Goal: Transaction & Acquisition: Purchase product/service

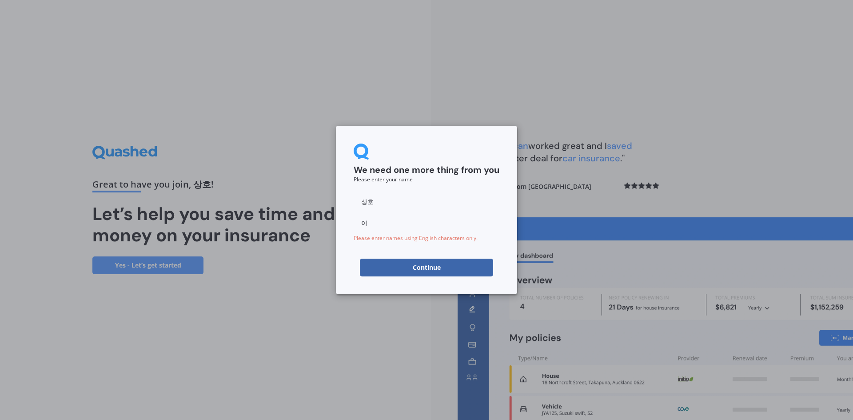
drag, startPoint x: 328, startPoint y: 204, endPoint x: 340, endPoint y: 221, distance: 20.1
click at [327, 210] on div "We need one more thing from you Please enter your name 상호 이 Please enter names …" at bounding box center [426, 210] width 853 height 420
click at [396, 267] on button "Continue" at bounding box center [426, 268] width 133 height 18
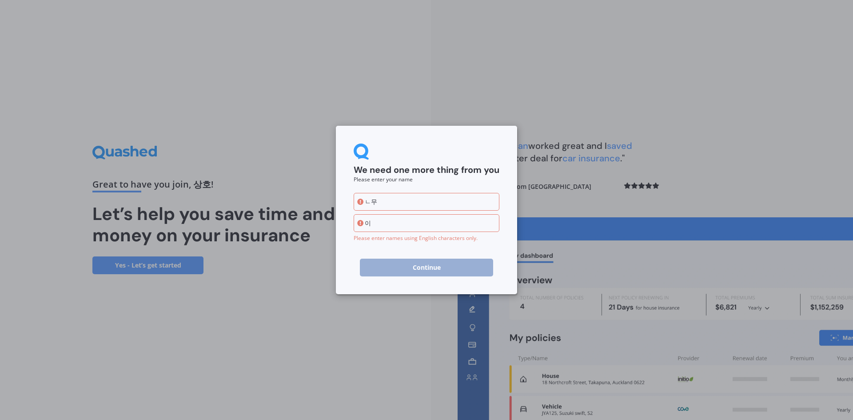
type input "ㄴ"
type input "Sangho"
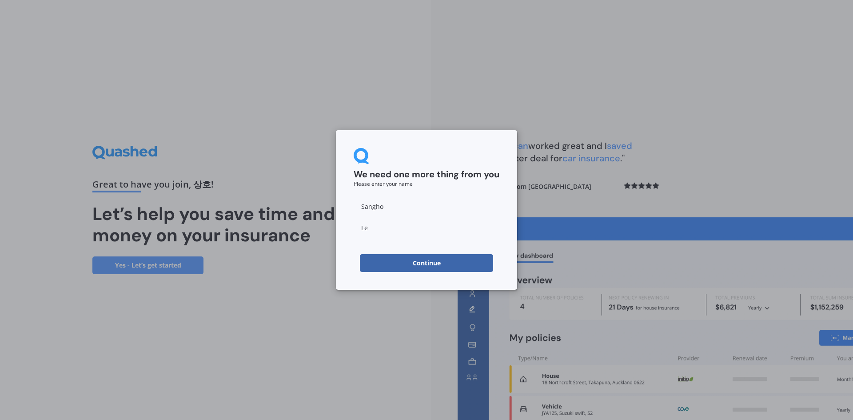
type input "[PERSON_NAME]"
click button "Continue" at bounding box center [426, 263] width 133 height 18
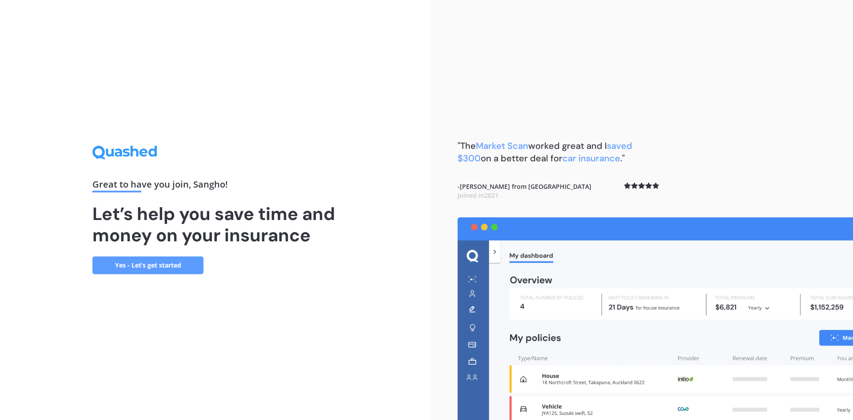
click at [126, 266] on link "Yes - Let’s get started" at bounding box center [147, 265] width 111 height 18
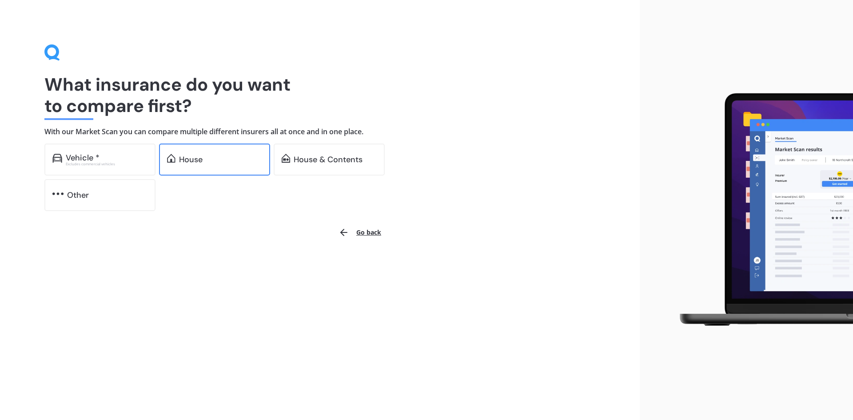
click at [224, 160] on div "House" at bounding box center [220, 159] width 83 height 9
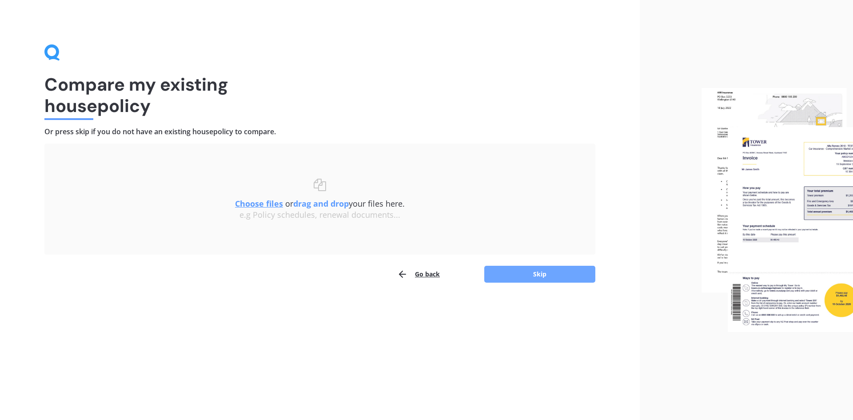
drag, startPoint x: 560, startPoint y: 268, endPoint x: 554, endPoint y: 274, distance: 7.9
click at [554, 274] on button "Skip" at bounding box center [539, 274] width 111 height 17
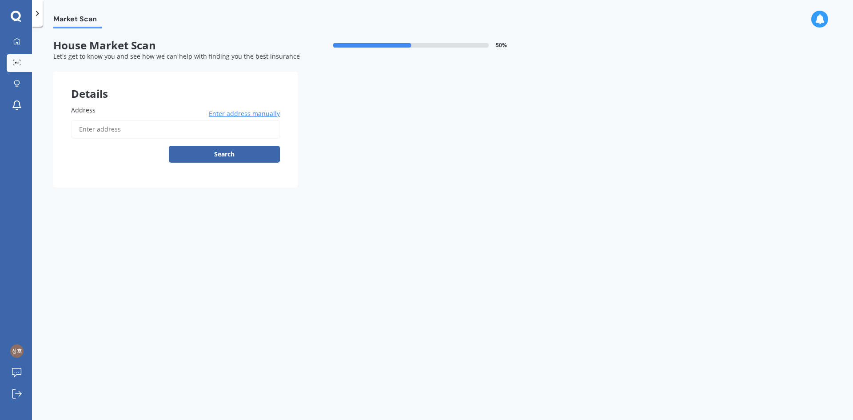
click at [70, 126] on div "Address Enter address manually Search" at bounding box center [175, 138] width 244 height 100
click at [102, 129] on input "Address" at bounding box center [175, 129] width 209 height 19
type input "[STREET_ADDRESS][PERSON_NAME] [GEOGRAPHIC_DATA]"
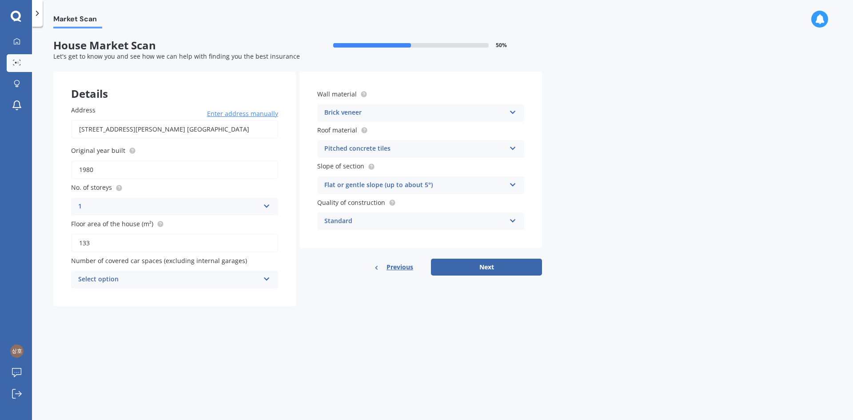
click at [100, 174] on input "1980" at bounding box center [174, 169] width 207 height 19
click at [152, 282] on div "Select option" at bounding box center [168, 279] width 181 height 11
click at [148, 328] on div "2" at bounding box center [175, 329] width 206 height 16
click at [462, 268] on button "Next" at bounding box center [486, 267] width 111 height 17
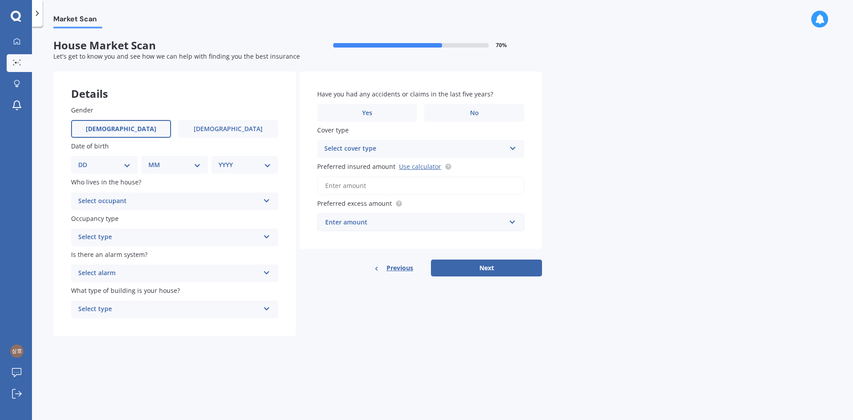
drag, startPoint x: 117, startPoint y: 125, endPoint x: 117, endPoint y: 131, distance: 5.8
click at [117, 127] on span "[DEMOGRAPHIC_DATA]" at bounding box center [121, 129] width 71 height 8
click at [0, 0] on input "[DEMOGRAPHIC_DATA]" at bounding box center [0, 0] width 0 height 0
click at [108, 167] on select "DD 01 02 03 04 05 06 07 08 09 10 11 12 13 14 15 16 17 18 19 20 21 22 23 24 25 2…" at bounding box center [104, 165] width 52 height 10
select select "03"
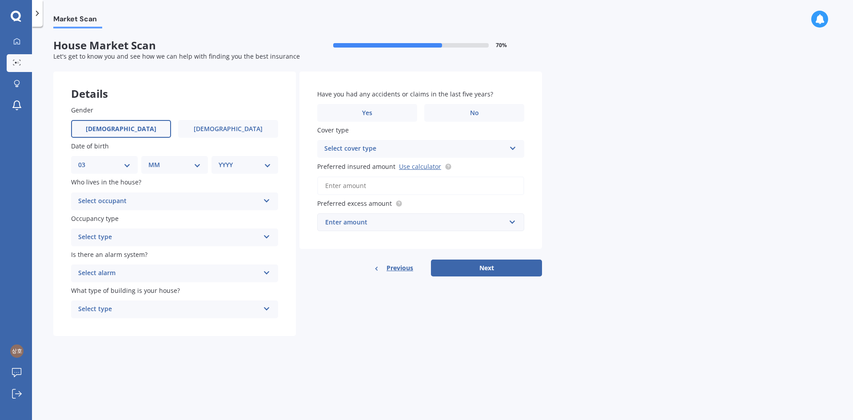
click at [85, 160] on select "DD 01 02 03 04 05 06 07 08 09 10 11 12 13 14 15 16 17 18 19 20 21 22 23 24 25 2…" at bounding box center [104, 165] width 52 height 10
click at [175, 162] on select "MM 01 02 03 04 05 06 07 08 09 10 11 12" at bounding box center [176, 165] width 49 height 10
select select "03"
click at [152, 160] on select "MM 01 02 03 04 05 06 07 08 09 10 11 12" at bounding box center [176, 165] width 49 height 10
click at [241, 165] on select "YYYY 2009 2008 2007 2006 2005 2004 2003 2002 2001 2000 1999 1998 1997 1996 1995…" at bounding box center [243, 165] width 49 height 10
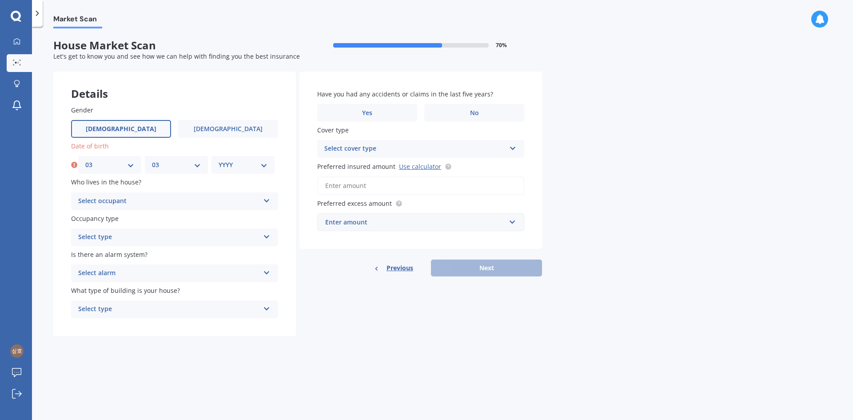
select select "1984"
click at [219, 160] on select "YYYY 2009 2008 2007 2006 2005 2004 2003 2002 2001 2000 1999 1998 1997 1996 1995…" at bounding box center [243, 165] width 49 height 10
click at [177, 204] on div "Select occupant" at bounding box center [168, 201] width 181 height 11
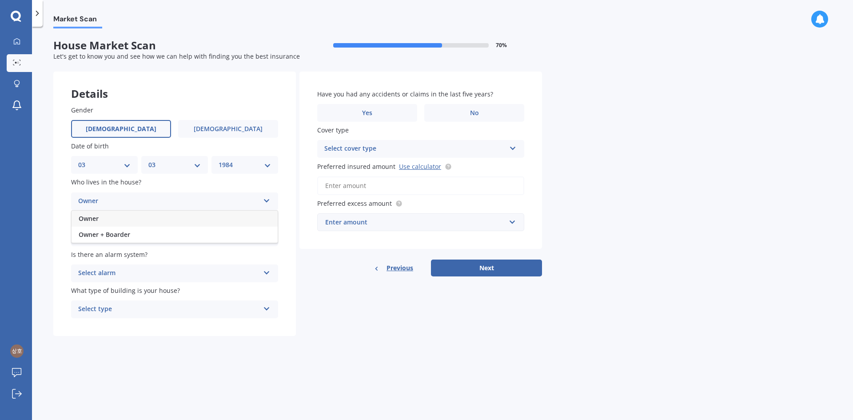
click at [176, 221] on div "Owner" at bounding box center [175, 219] width 206 height 16
click at [170, 244] on div "Select type Permanent Holiday (without tenancy)" at bounding box center [174, 237] width 207 height 18
click at [182, 256] on div "Permanent" at bounding box center [175, 255] width 206 height 16
click at [176, 277] on div "Select alarm" at bounding box center [168, 273] width 181 height 11
click at [160, 324] on div "No" at bounding box center [175, 323] width 206 height 16
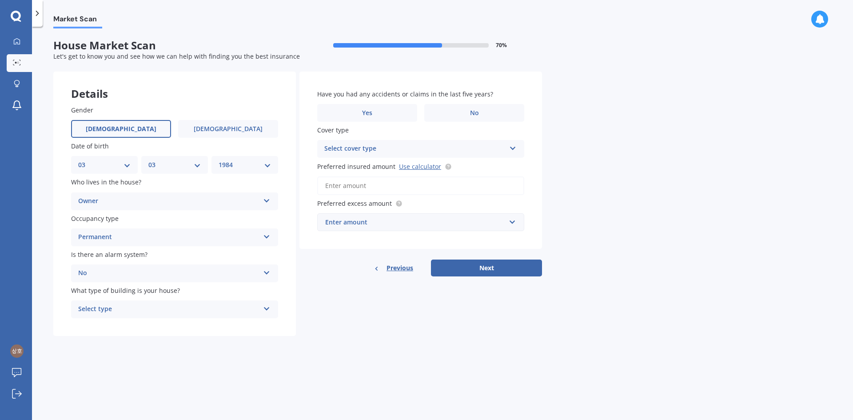
click at [188, 278] on div "No" at bounding box center [168, 273] width 181 height 11
click at [183, 324] on div "No" at bounding box center [175, 323] width 206 height 16
click at [180, 336] on form "House Market Scan 70 % Let's get to know you and see how we can help with findi…" at bounding box center [297, 191] width 489 height 304
click at [188, 315] on div "Select type Freestanding Multi-unit (in a block of 6 or less) Multi-unit (in a …" at bounding box center [174, 309] width 207 height 18
click at [110, 327] on span "Freestanding" at bounding box center [99, 326] width 40 height 8
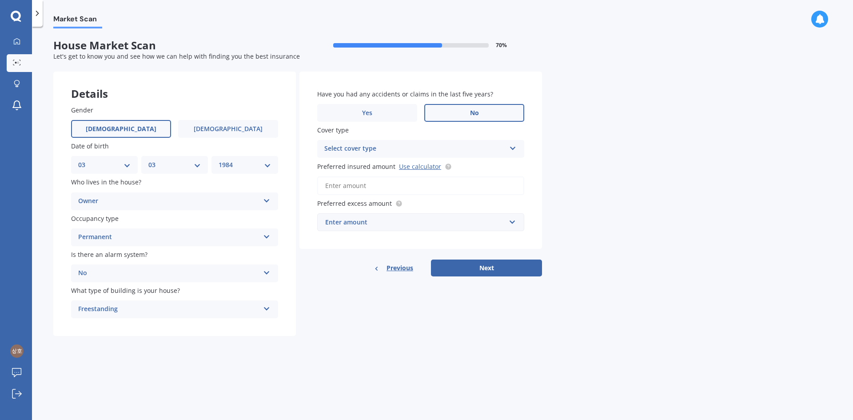
click at [469, 108] on label "No" at bounding box center [474, 113] width 100 height 18
click at [0, 0] on input "No" at bounding box center [0, 0] width 0 height 0
click at [476, 152] on div "Select cover type" at bounding box center [414, 149] width 181 height 11
click at [474, 147] on div "High" at bounding box center [414, 149] width 181 height 11
click at [456, 151] on div "Select cover type" at bounding box center [416, 149] width 177 height 10
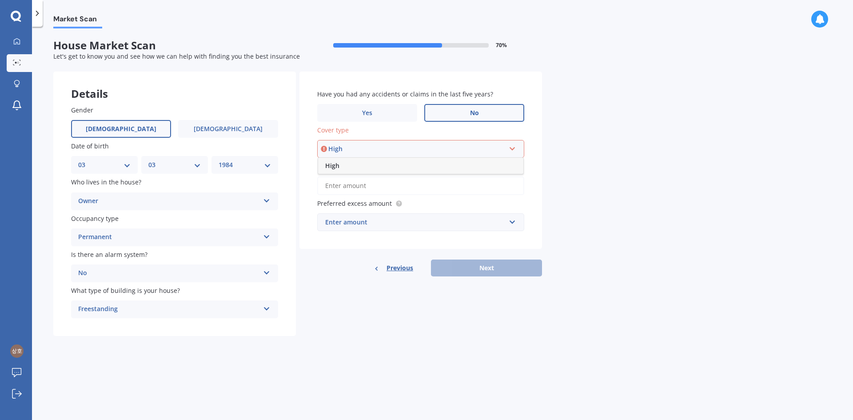
click at [350, 160] on div "High" at bounding box center [420, 166] width 205 height 16
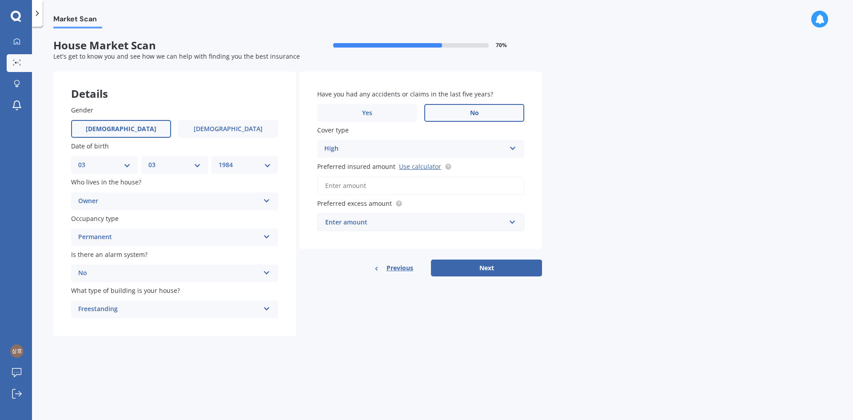
click at [329, 145] on div "High" at bounding box center [414, 149] width 181 height 11
drag, startPoint x: 287, startPoint y: 146, endPoint x: 303, endPoint y: 139, distance: 17.3
click at [289, 144] on div "Gender [DEMOGRAPHIC_DATA] [DEMOGRAPHIC_DATA] Date of birth DD 01 02 03 04 05 06…" at bounding box center [174, 212] width 243 height 249
click at [415, 170] on link "Use calculator" at bounding box center [420, 166] width 42 height 8
drag, startPoint x: 509, startPoint y: 269, endPoint x: 503, endPoint y: 215, distance: 54.1
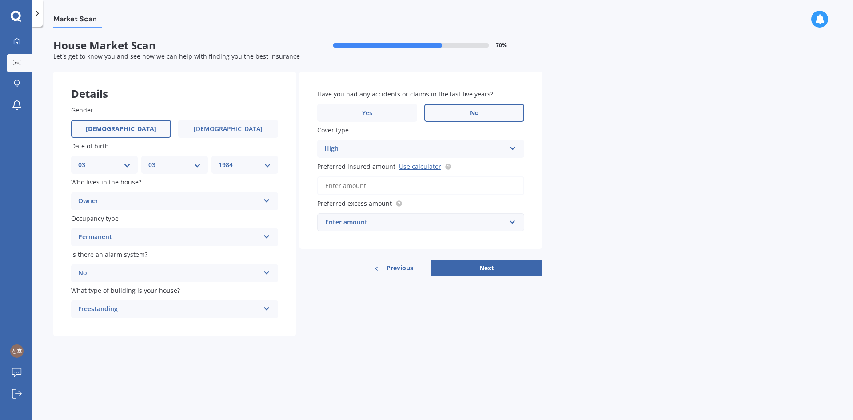
click at [505, 214] on div "Have you had any accidents or claims in the last five years? Yes No Cover type …" at bounding box center [421, 174] width 243 height 205
click at [345, 218] on div "Enter amount" at bounding box center [415, 222] width 180 height 10
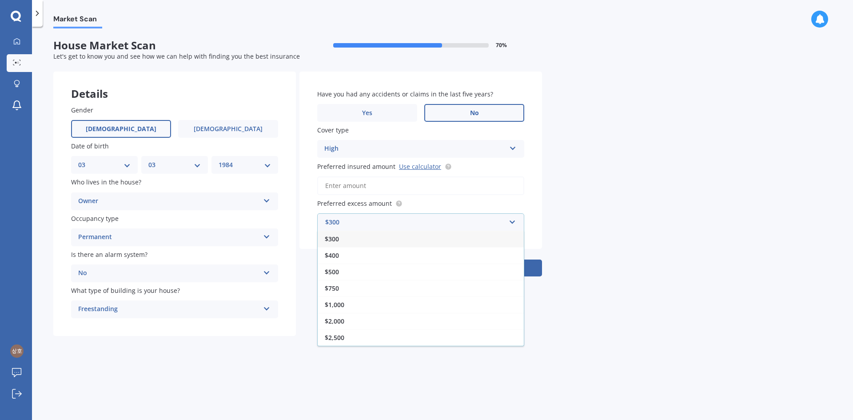
click at [399, 204] on circle at bounding box center [399, 203] width 6 height 6
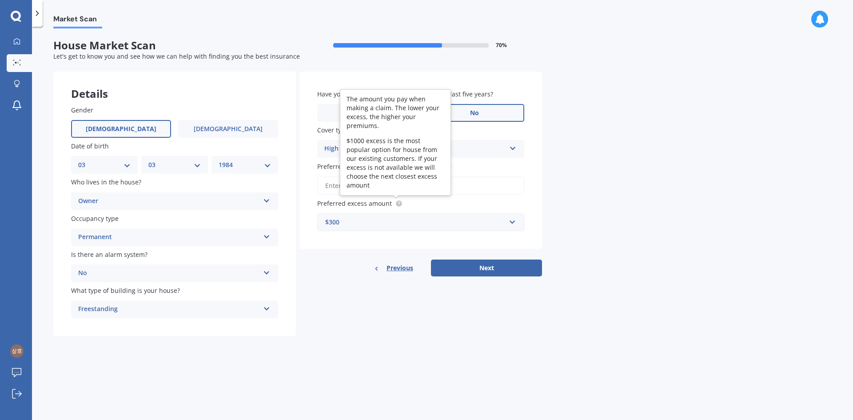
click at [400, 201] on icon at bounding box center [399, 203] width 7 height 7
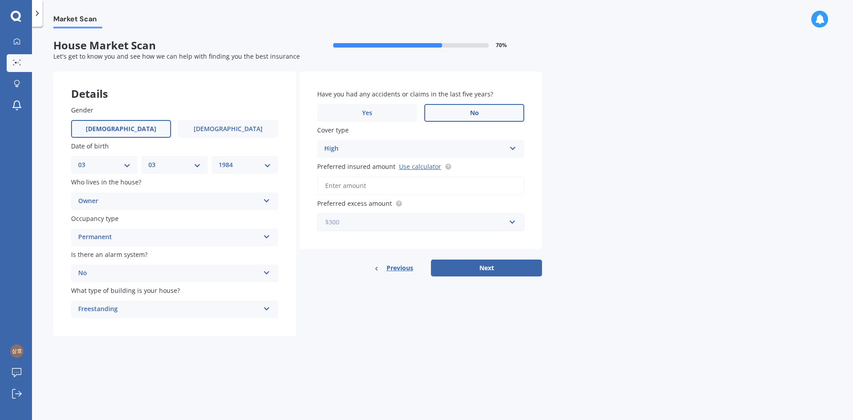
click at [411, 227] on input "text" at bounding box center [417, 222] width 199 height 17
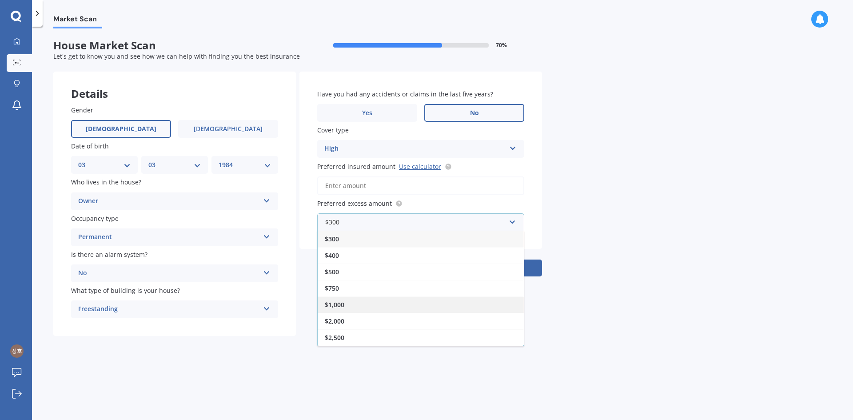
click at [351, 304] on div "$1,000" at bounding box center [421, 304] width 206 height 16
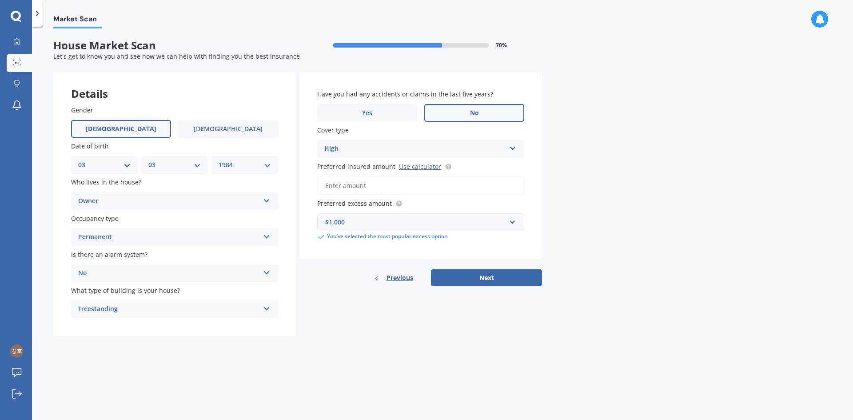
click at [425, 172] on div "Preferred insured amount Use calculator" at bounding box center [420, 177] width 207 height 33
click at [422, 183] on input "Preferred insured amount Use calculator" at bounding box center [420, 185] width 207 height 19
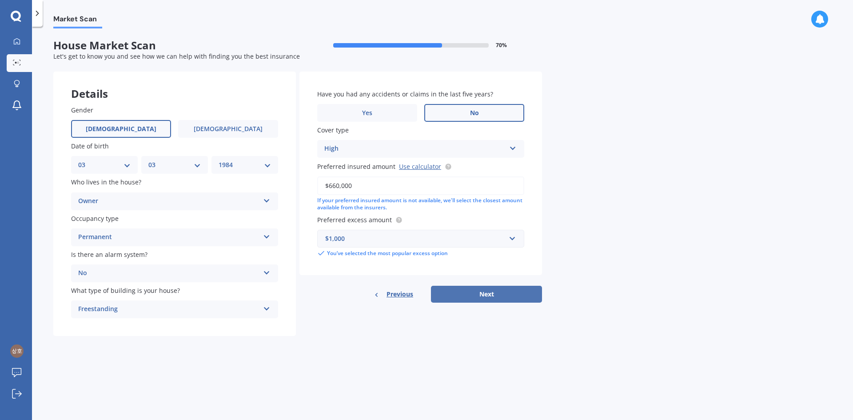
type input "$660,000"
click at [498, 294] on button "Next" at bounding box center [486, 294] width 111 height 17
select select "03"
select select "1984"
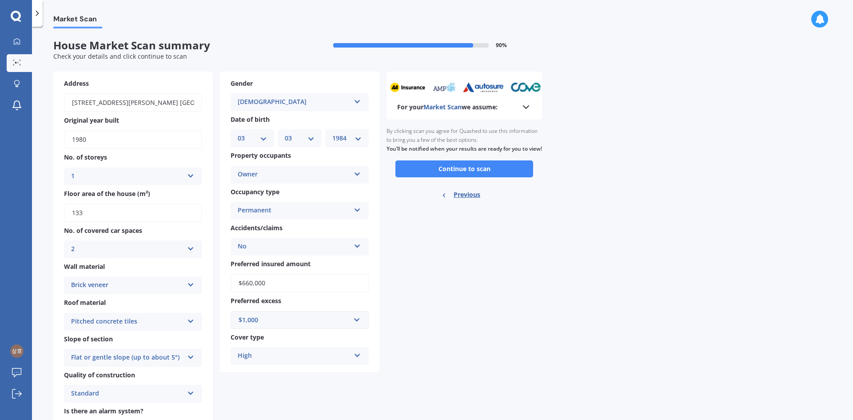
drag, startPoint x: 468, startPoint y: 180, endPoint x: 475, endPoint y: 180, distance: 7.6
click at [469, 177] on button "Continue to scan" at bounding box center [465, 168] width 138 height 17
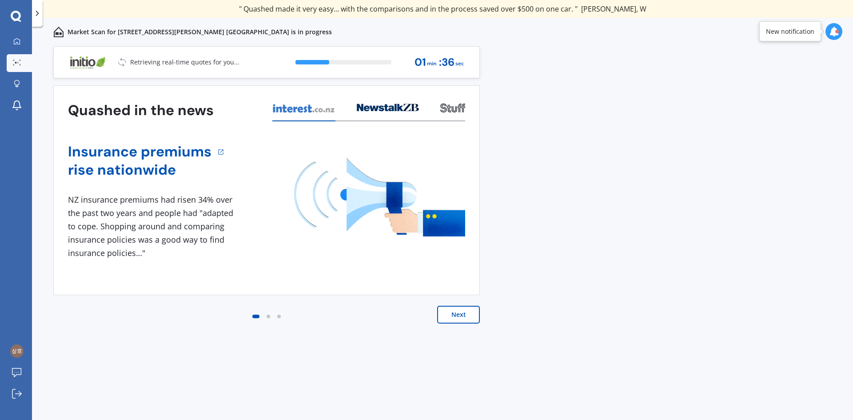
click at [453, 318] on button "Next" at bounding box center [458, 315] width 43 height 18
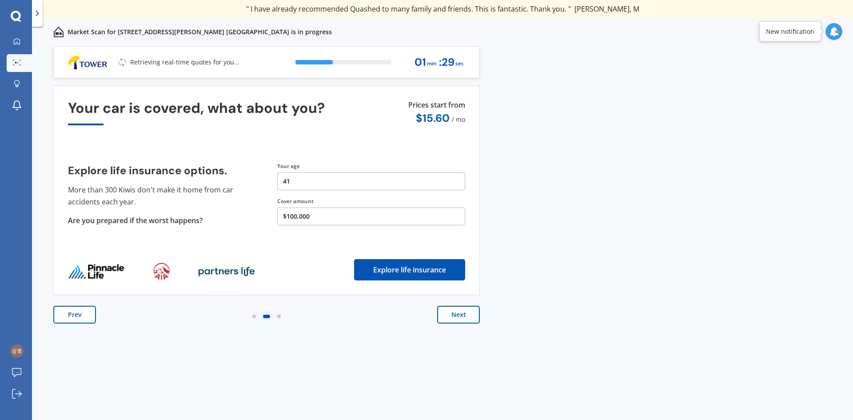
click at [451, 319] on button "Next" at bounding box center [458, 315] width 43 height 18
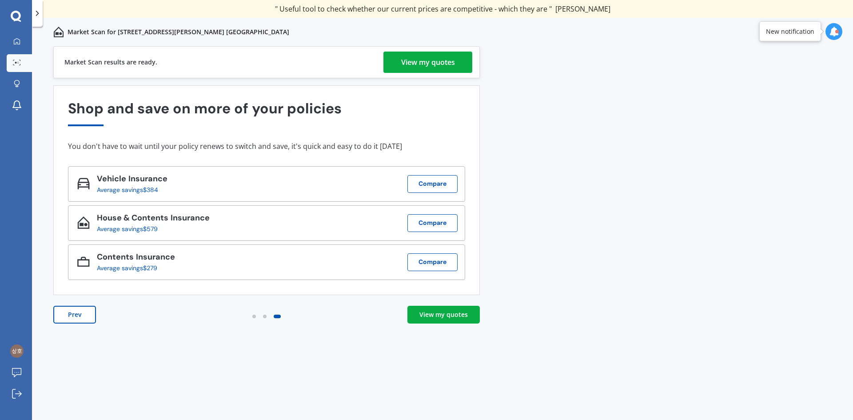
click at [434, 68] on div "View my quotes" at bounding box center [428, 62] width 54 height 21
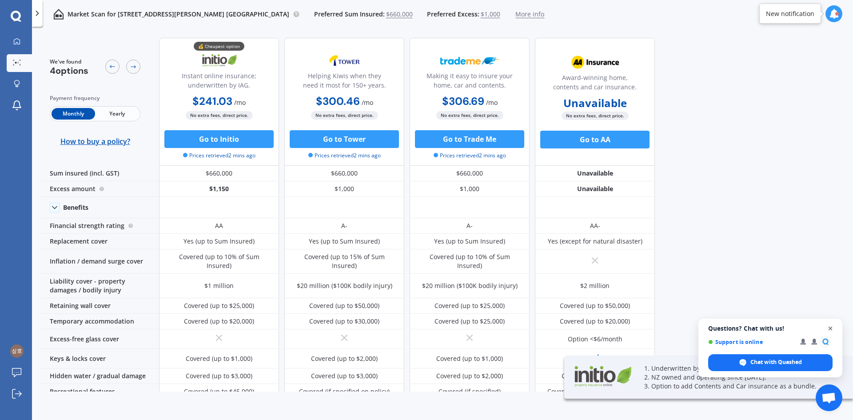
click at [833, 327] on span "Close chat" at bounding box center [830, 328] width 11 height 11
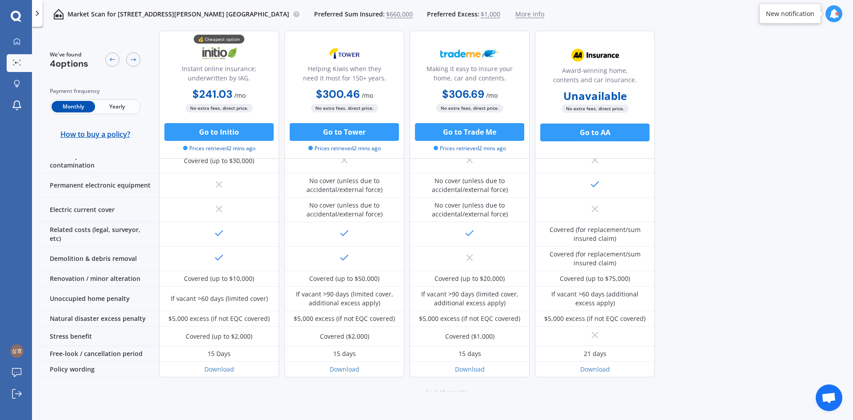
scroll to position [327, 0]
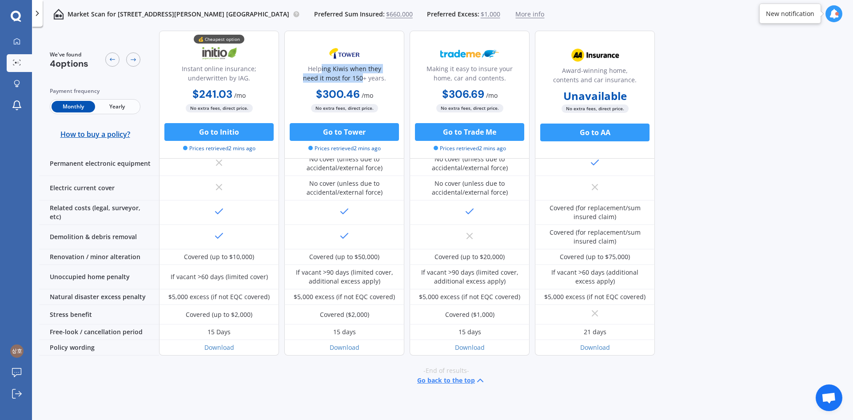
drag, startPoint x: 327, startPoint y: 72, endPoint x: 364, endPoint y: 75, distance: 37.0
click at [364, 75] on div "Helping Kiwis when they need it most for 150+ years." at bounding box center [344, 75] width 105 height 22
